Goal: Task Accomplishment & Management: Manage account settings

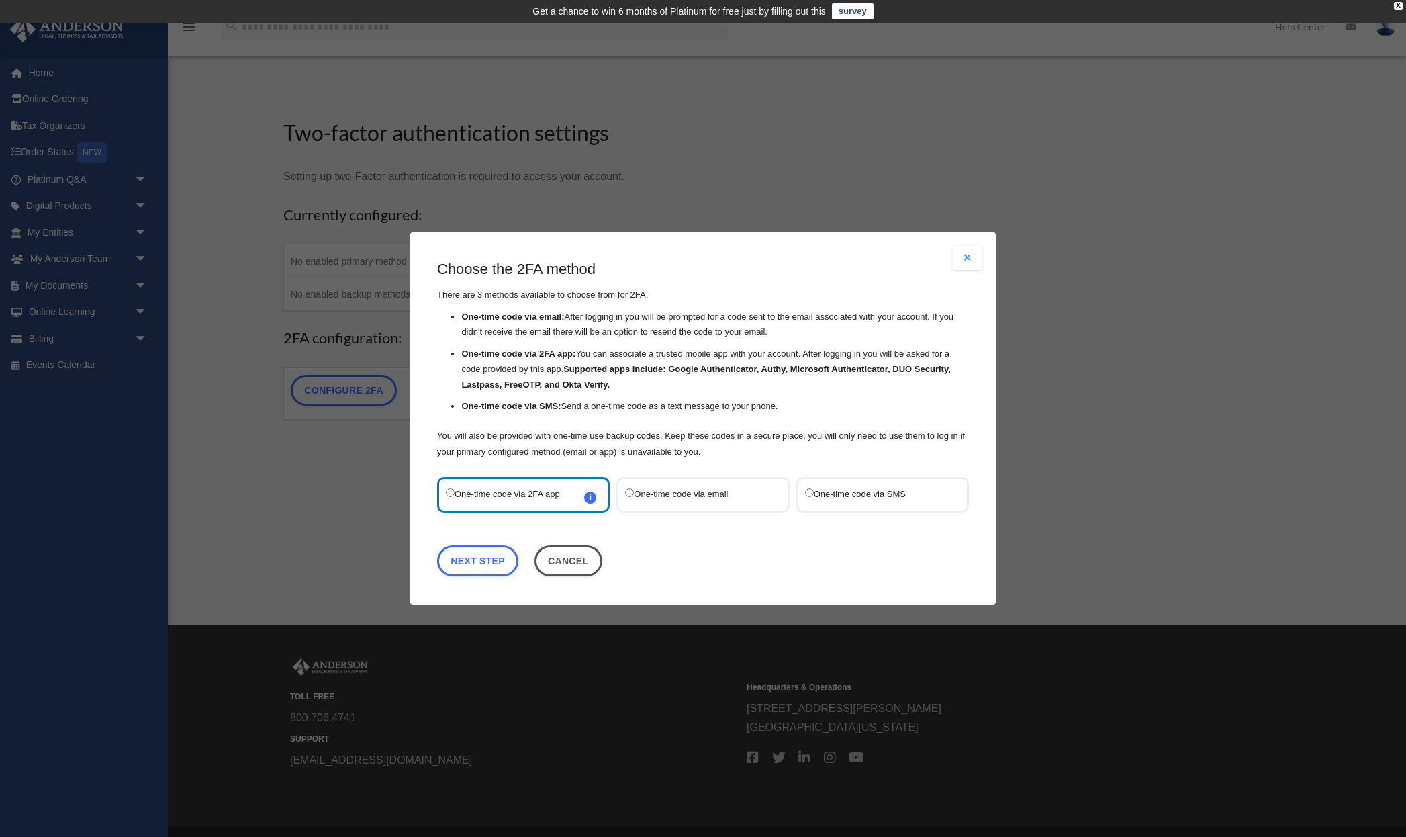
click at [974, 254] on button "Close modal" at bounding box center [968, 258] width 30 height 24
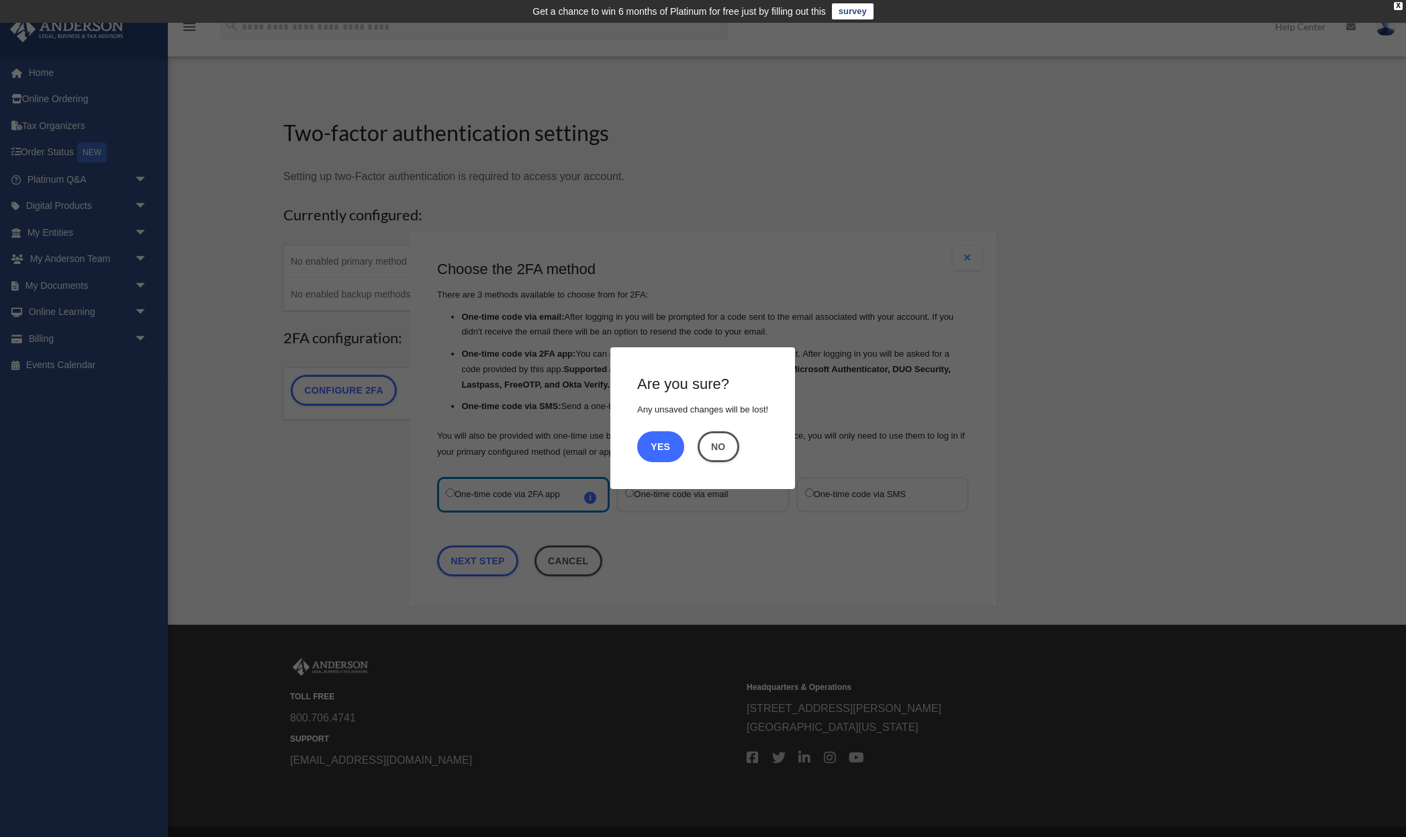
click at [669, 445] on button "Yes" at bounding box center [660, 446] width 47 height 31
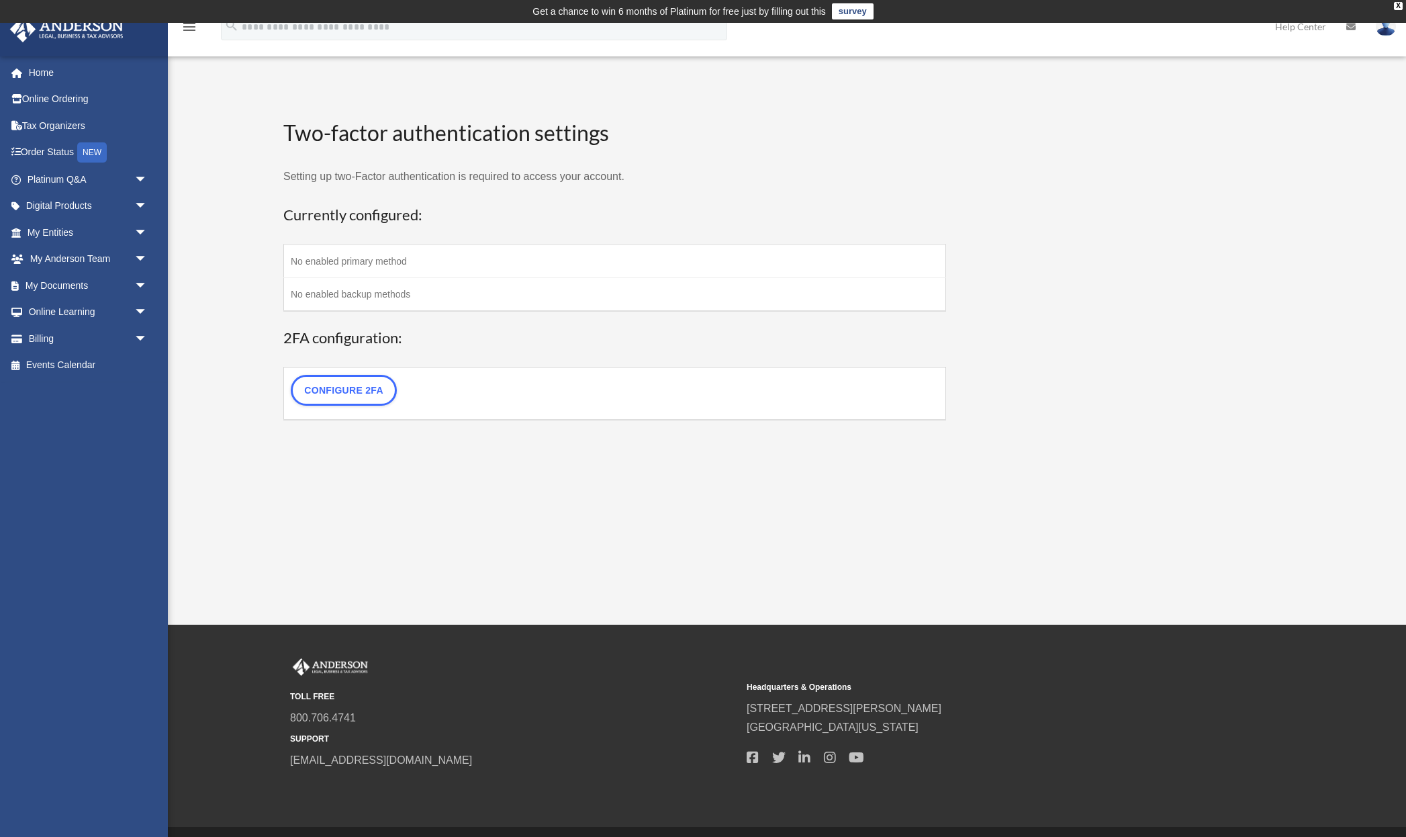
click at [428, 467] on div "WP 2FA User Profile mario.rybansky@gmail.com Sign Out mario.rybansky@gmail.com …" at bounding box center [703, 324] width 1406 height 602
click at [54, 234] on link "My Entities arrow_drop_down" at bounding box center [88, 232] width 158 height 27
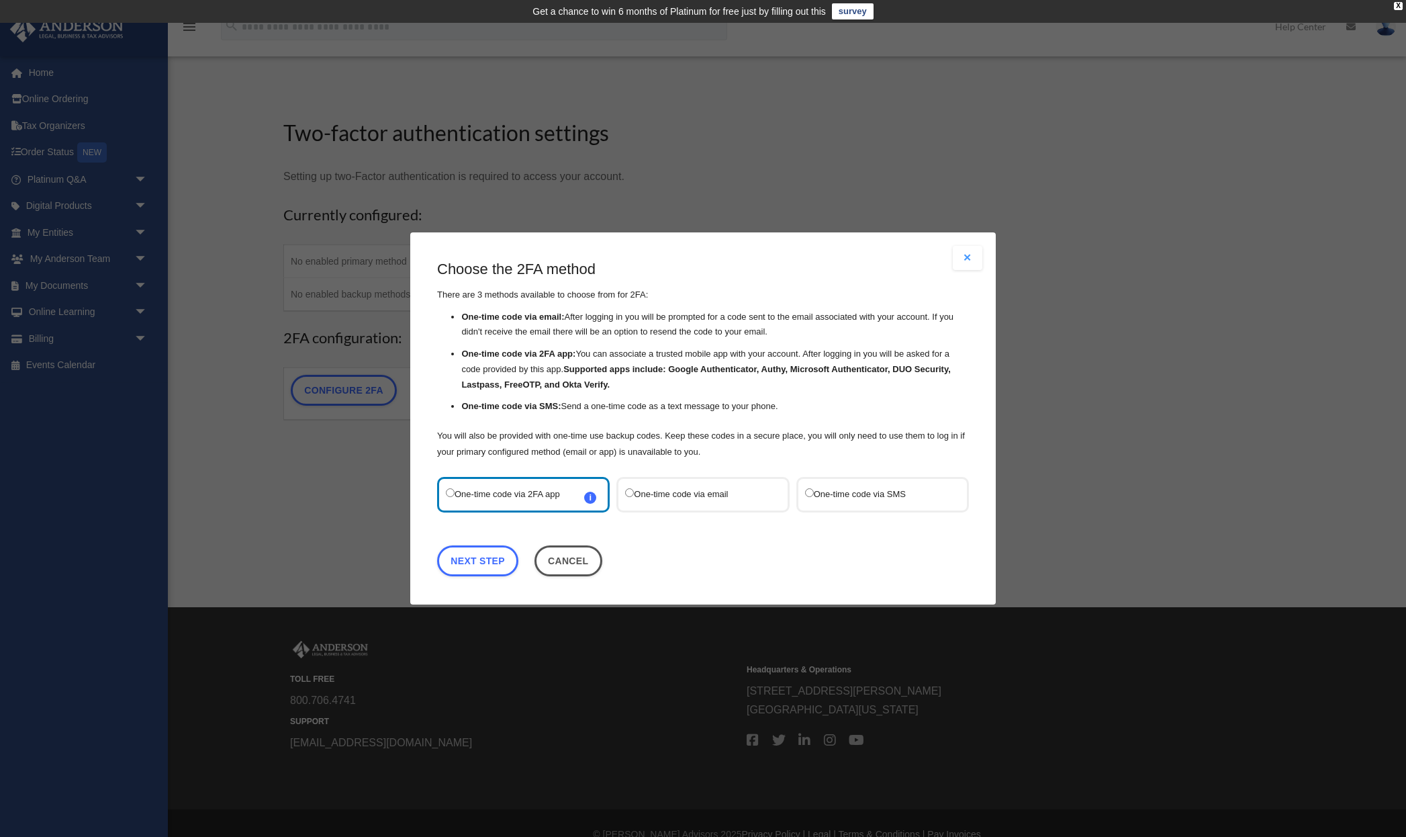
click at [847, 496] on label "One-time code via SMS" at bounding box center [876, 494] width 142 height 18
click at [645, 496] on label "One-time code via email" at bounding box center [696, 494] width 142 height 18
click at [487, 561] on link "Next Step" at bounding box center [477, 560] width 81 height 31
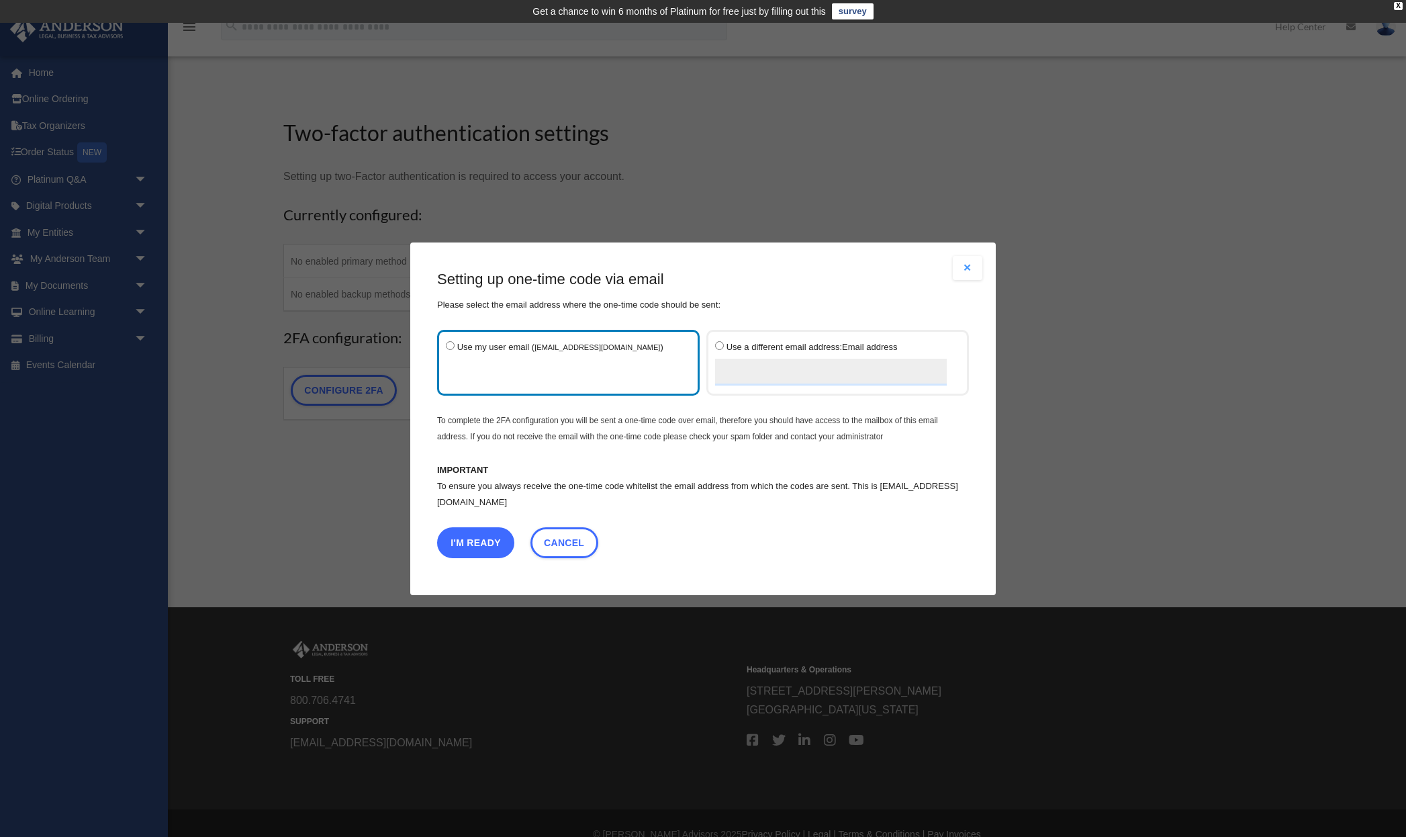
click at [487, 541] on button "I'm Ready" at bounding box center [475, 541] width 77 height 31
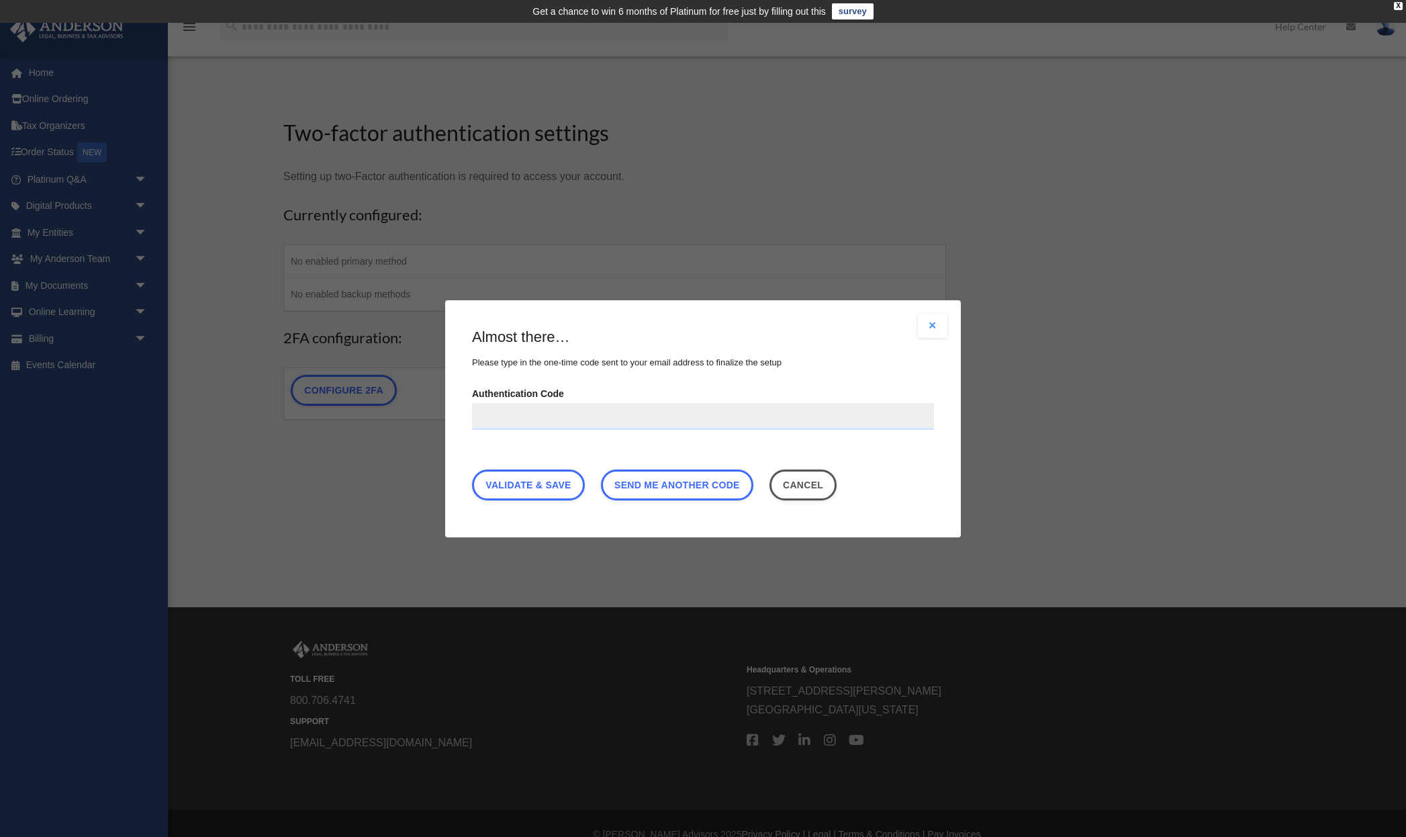
paste input "******"
type input "******"
click at [547, 486] on link "Validate & Save" at bounding box center [528, 484] width 113 height 31
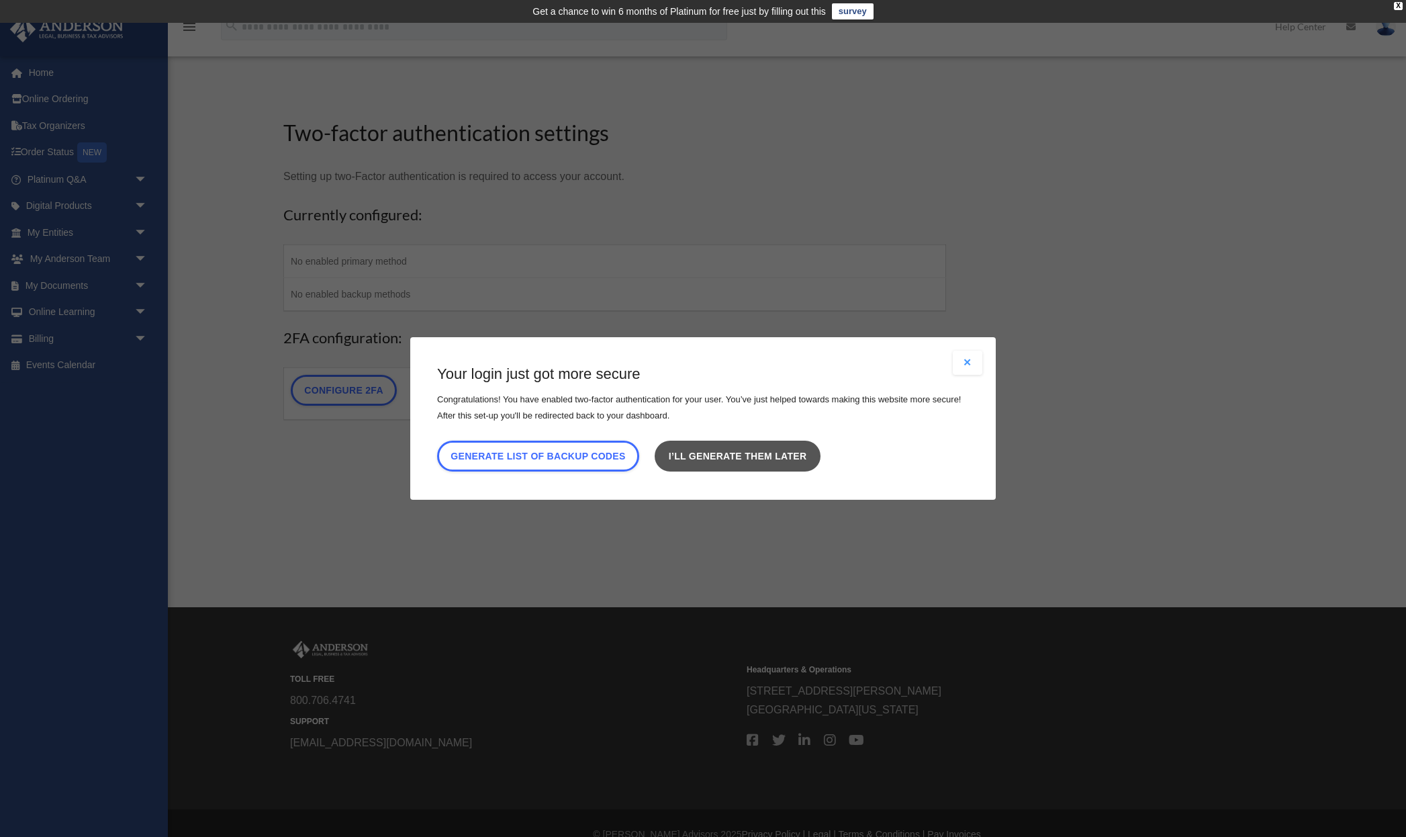
click at [730, 455] on link "I’ll generate them later" at bounding box center [737, 455] width 165 height 31
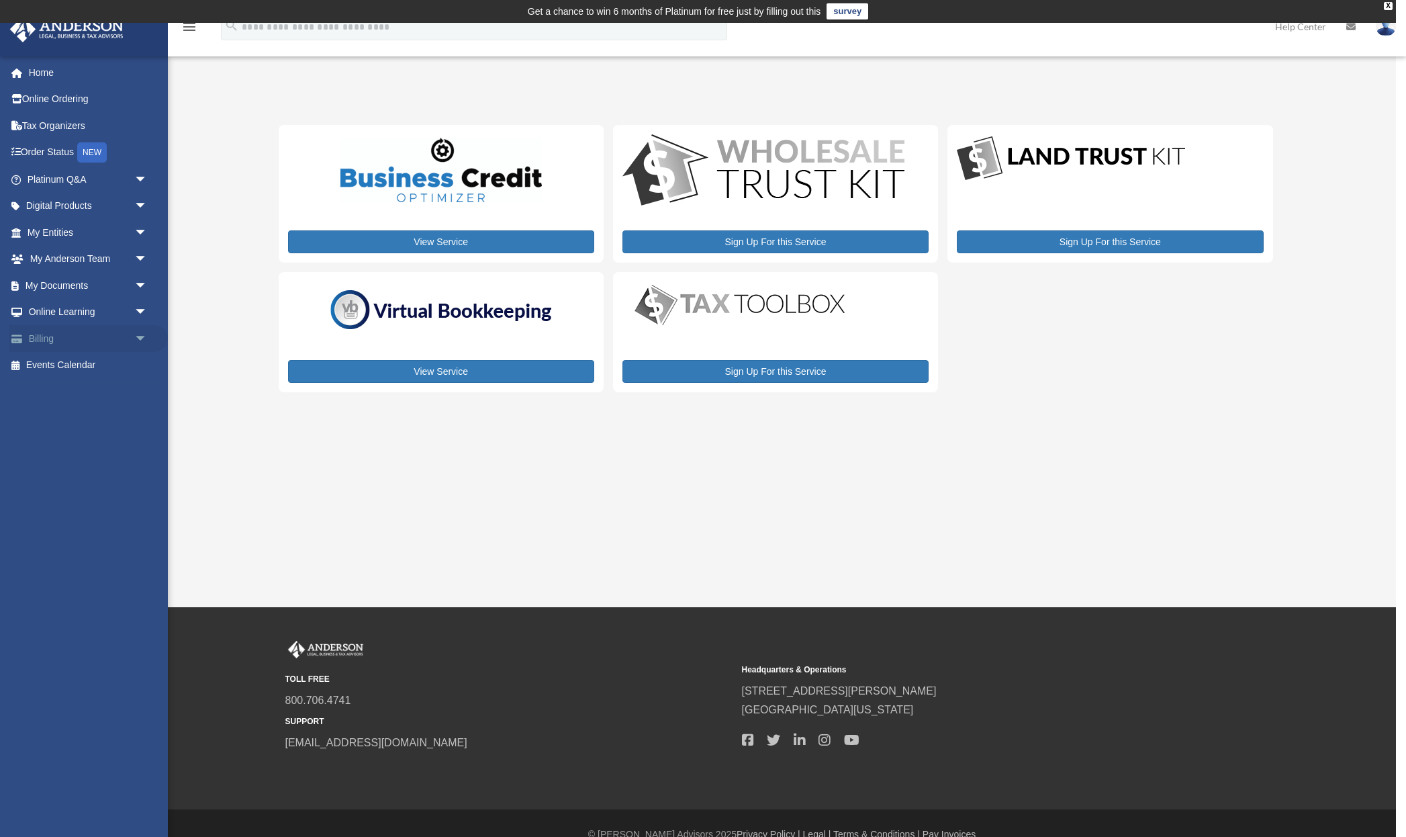
click at [49, 342] on link "Billing arrow_drop_down" at bounding box center [88, 338] width 158 height 27
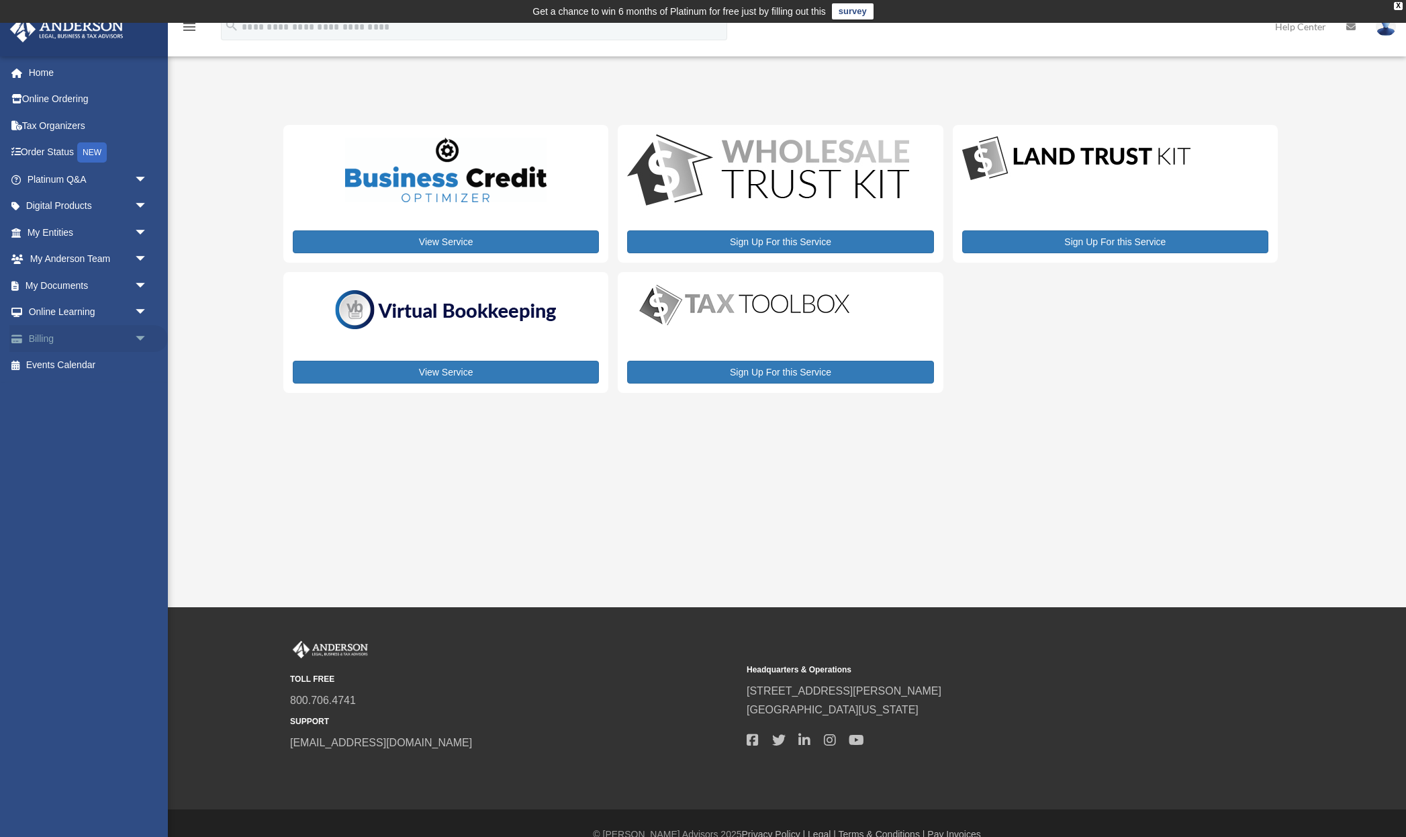
click at [143, 340] on span "arrow_drop_down" at bounding box center [147, 339] width 27 height 28
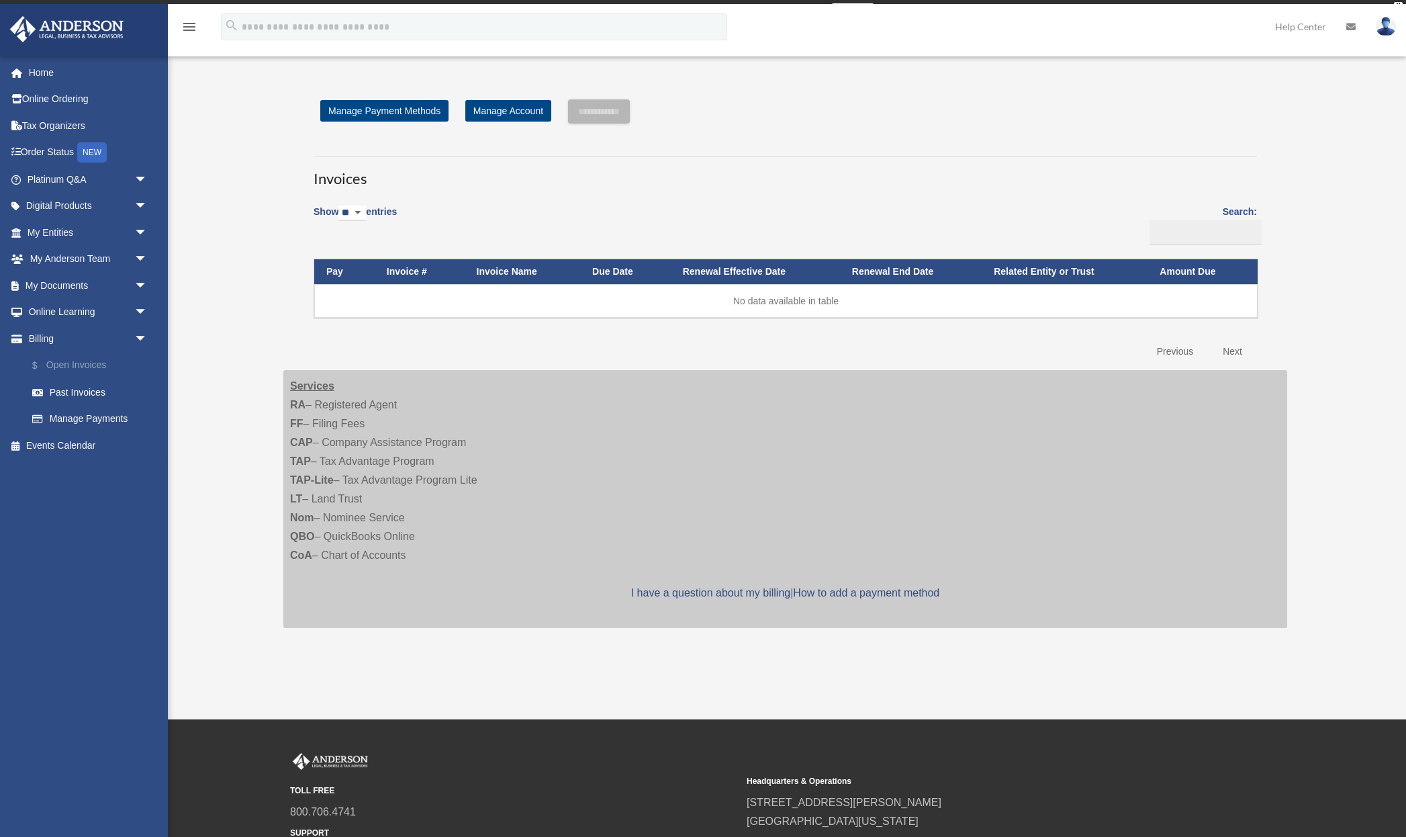
click at [86, 365] on link "$ Open Invoices" at bounding box center [93, 366] width 149 height 28
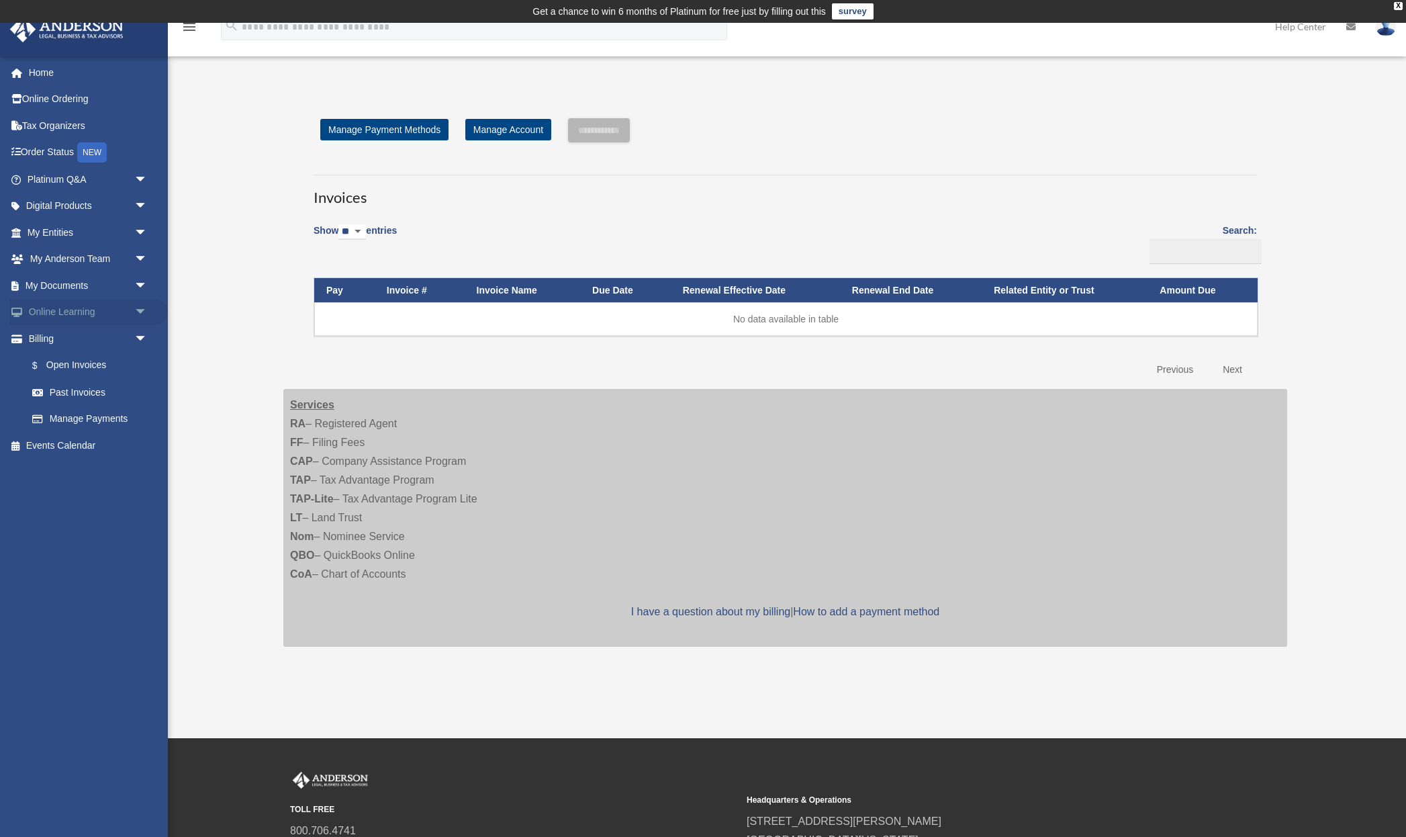
click at [58, 309] on link "Online Learning arrow_drop_down" at bounding box center [88, 312] width 158 height 27
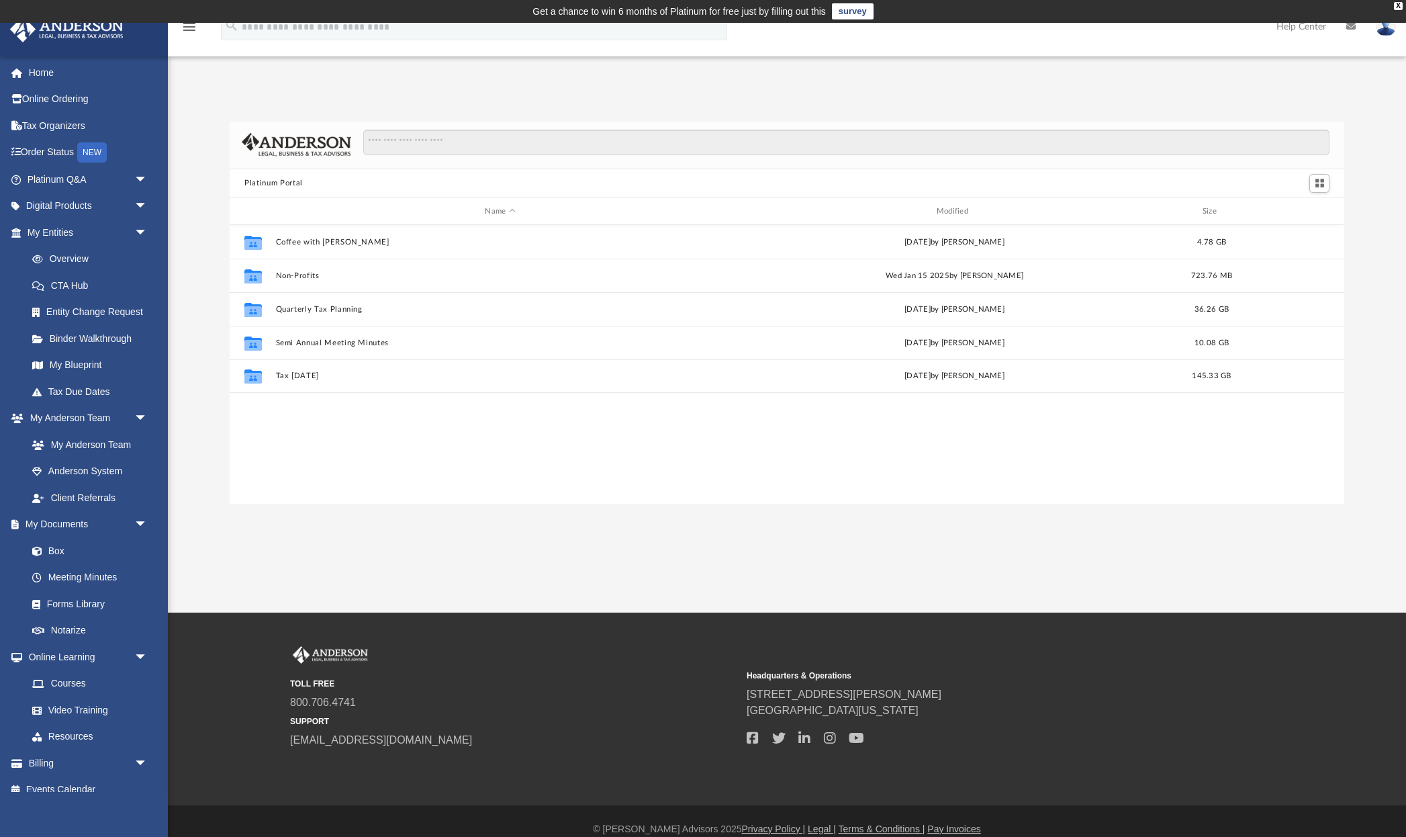
scroll to position [306, 1114]
click at [75, 212] on link "Digital Products arrow_drop_down" at bounding box center [88, 206] width 158 height 27
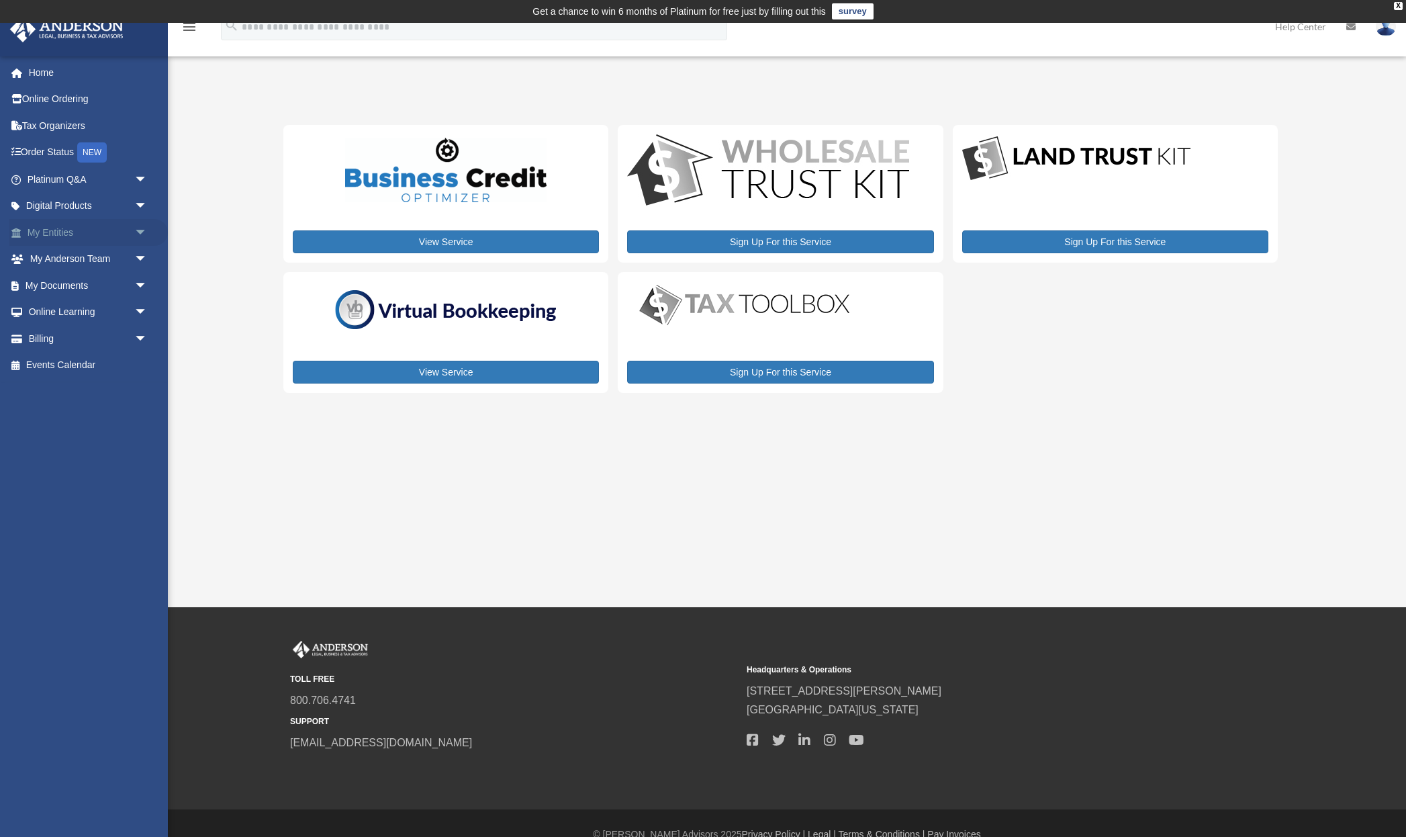
click at [65, 233] on link "My Entities arrow_drop_down" at bounding box center [88, 232] width 158 height 27
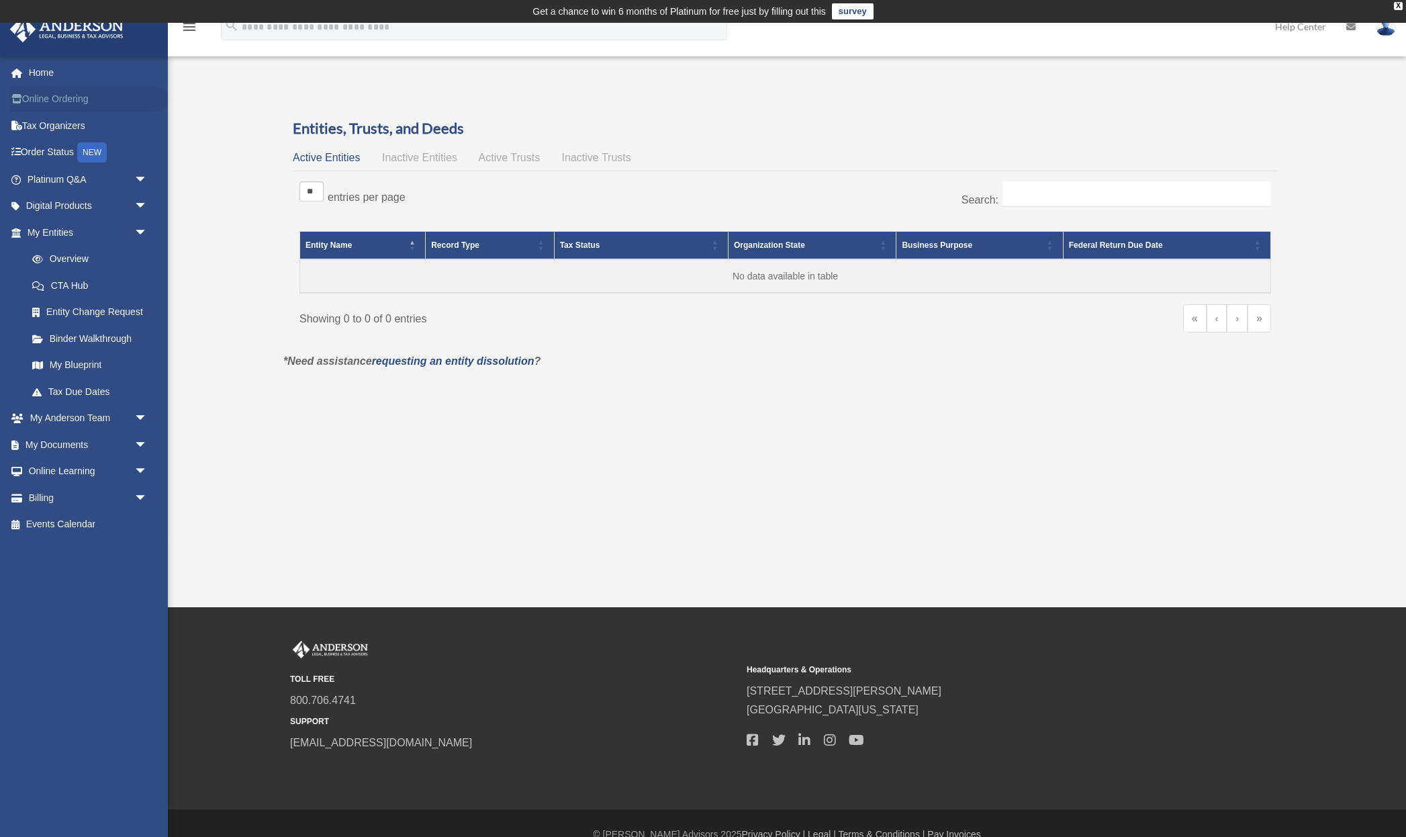
click at [51, 98] on link "Online Ordering" at bounding box center [88, 99] width 158 height 27
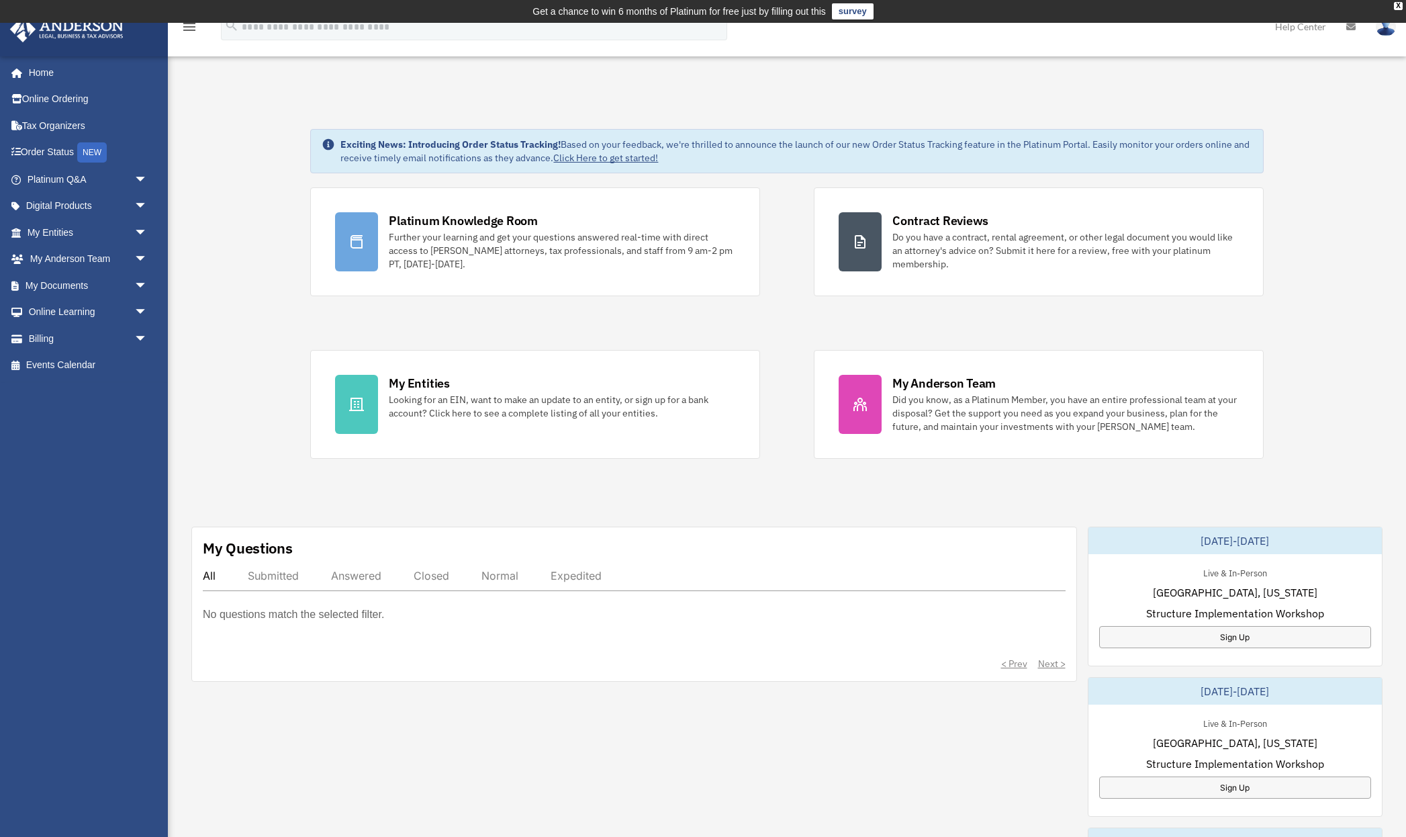
click at [316, 610] on p "No questions match the selected filter." at bounding box center [293, 614] width 181 height 19
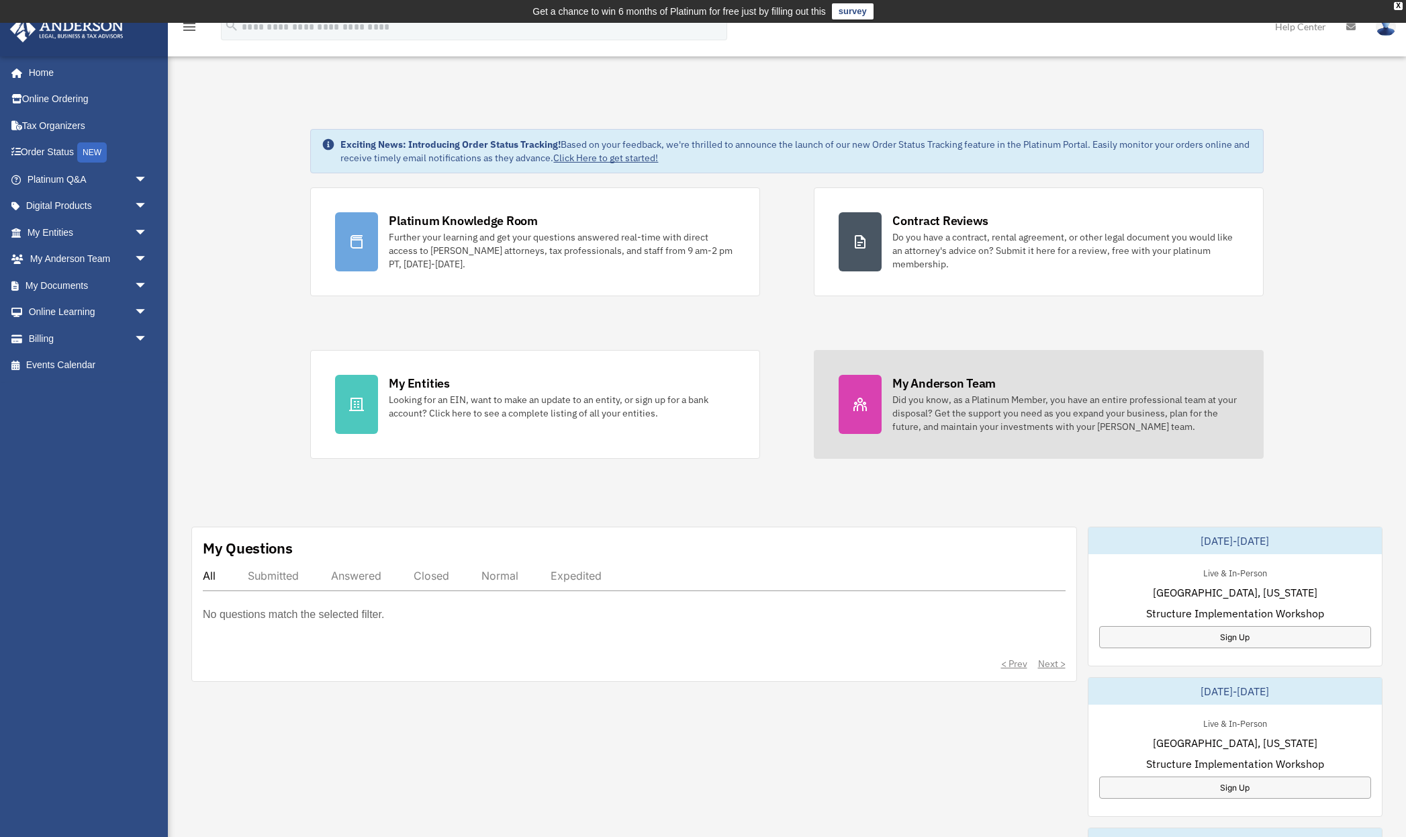
click at [930, 386] on div "My Anderson Team" at bounding box center [943, 383] width 103 height 17
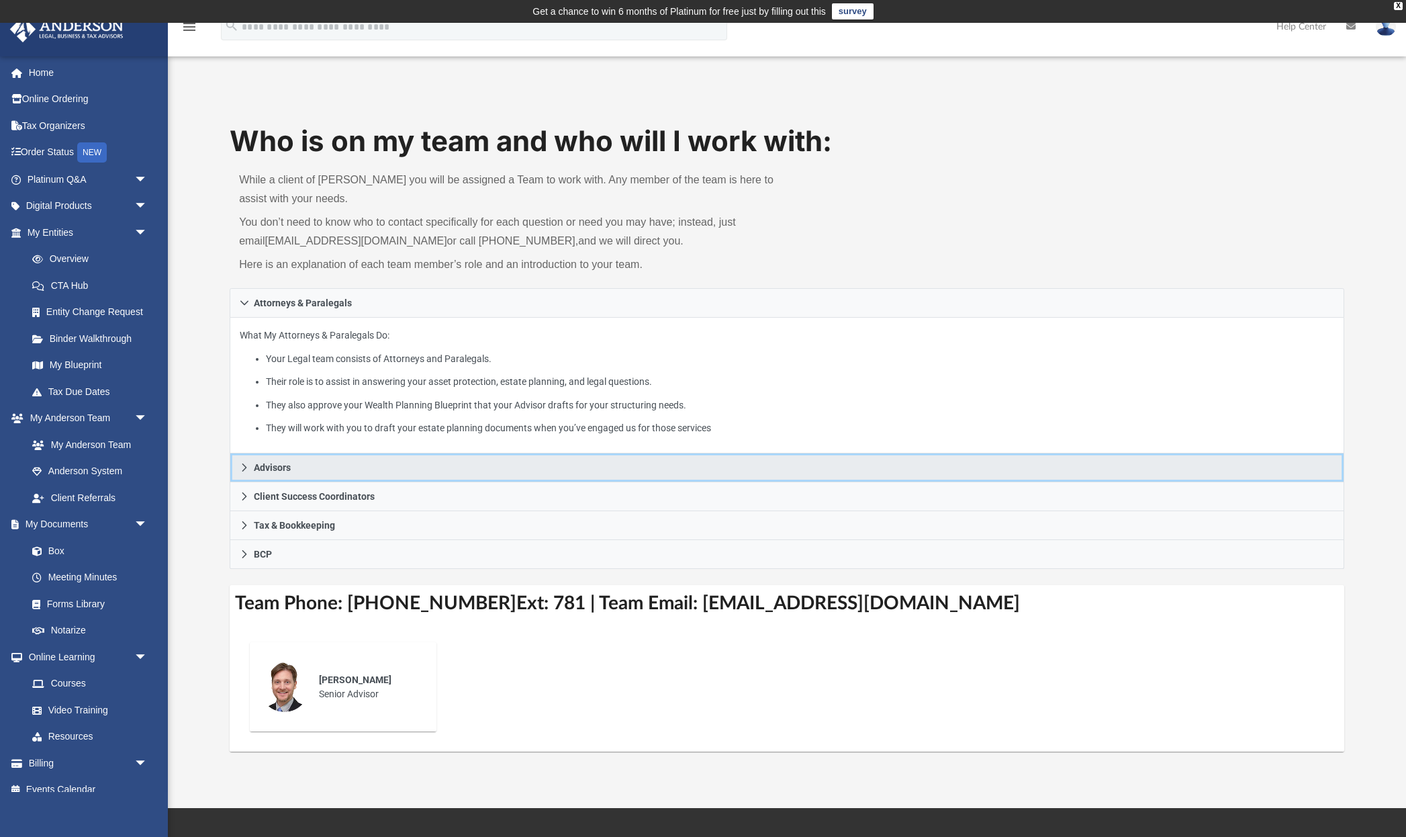
click at [271, 471] on span "Advisors" at bounding box center [272, 467] width 37 height 9
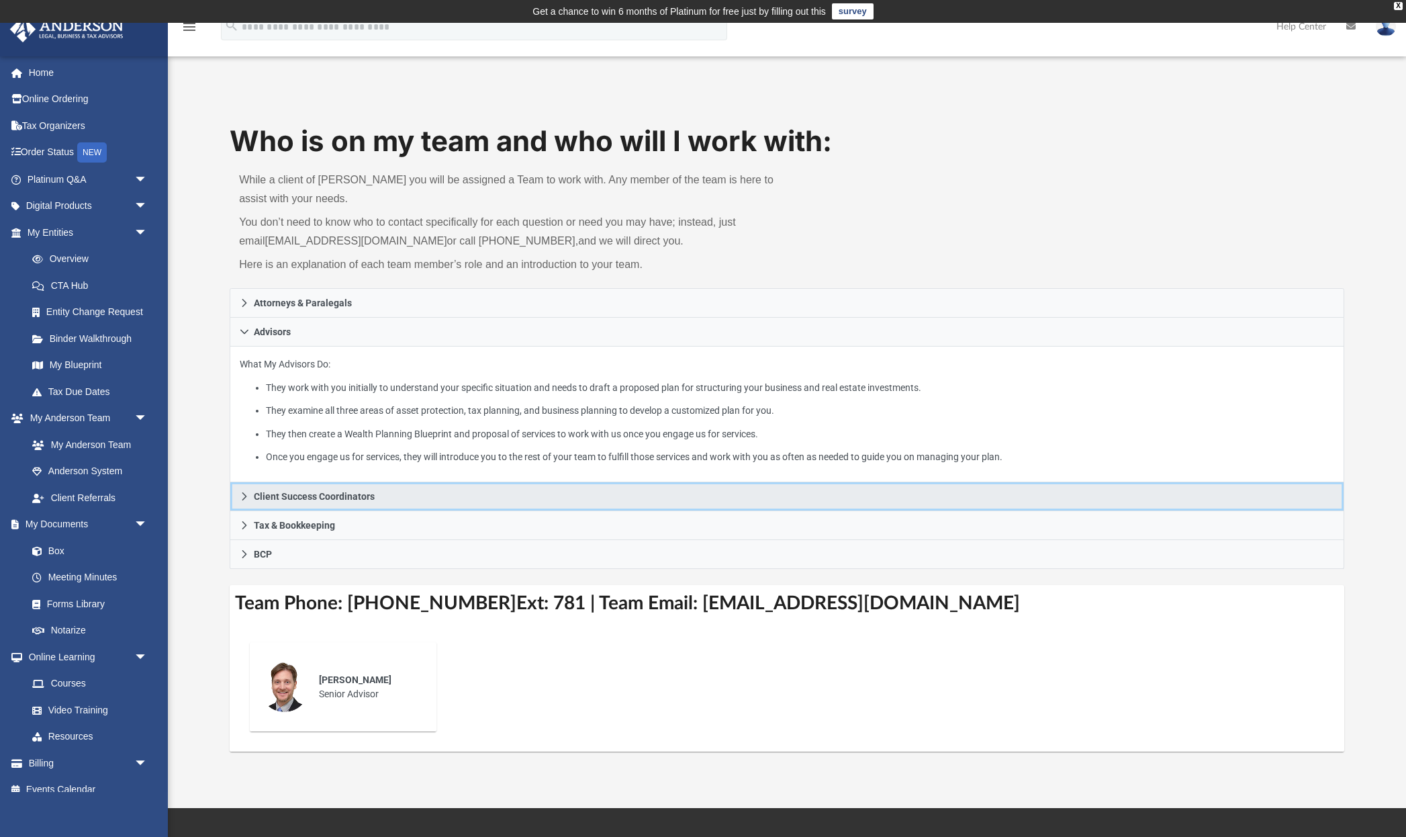
click at [321, 497] on span "Client Success Coordinators" at bounding box center [314, 495] width 121 height 9
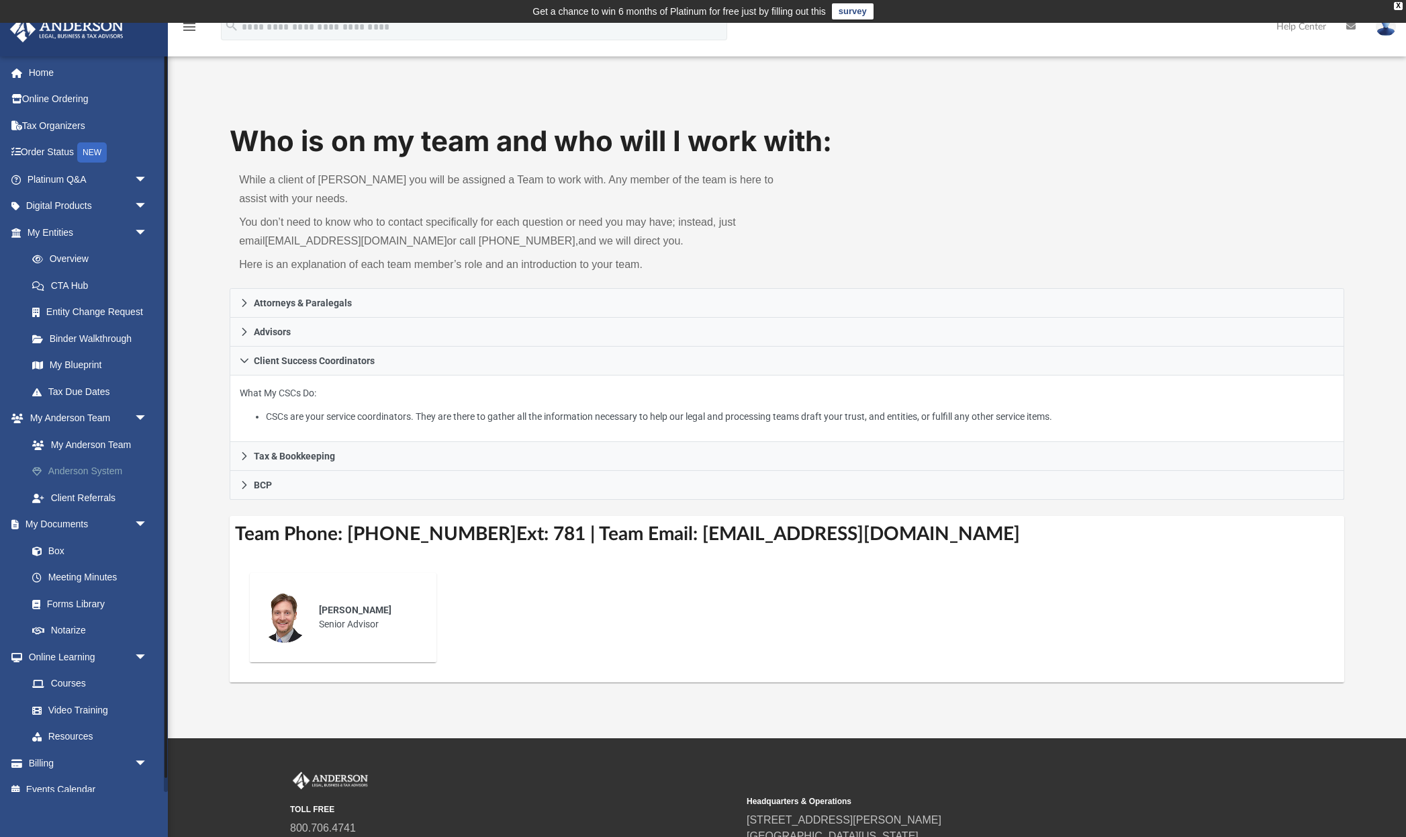
click at [111, 470] on link "Anderson System" at bounding box center [93, 471] width 149 height 27
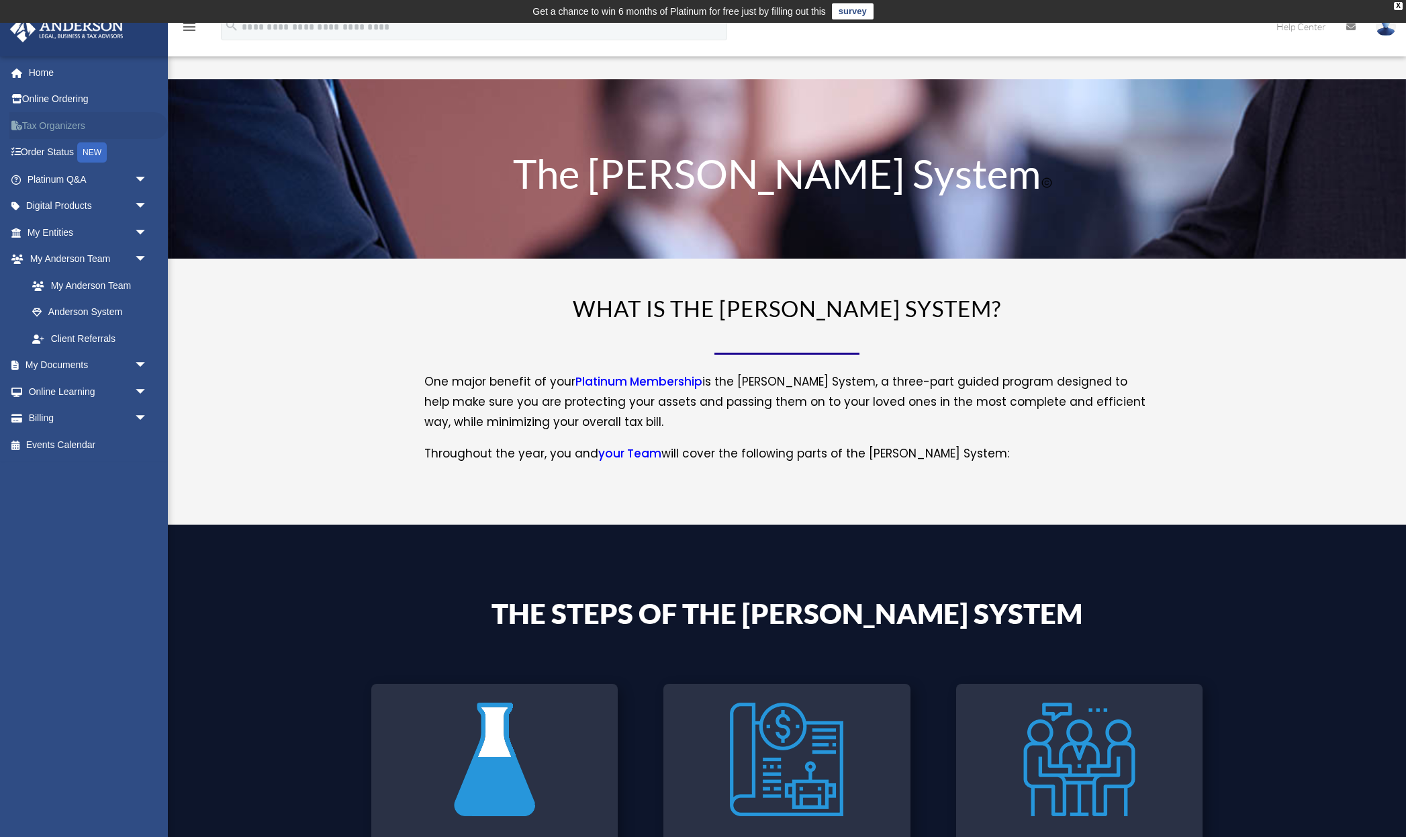
click at [64, 122] on link "Tax Organizers" at bounding box center [88, 125] width 158 height 27
